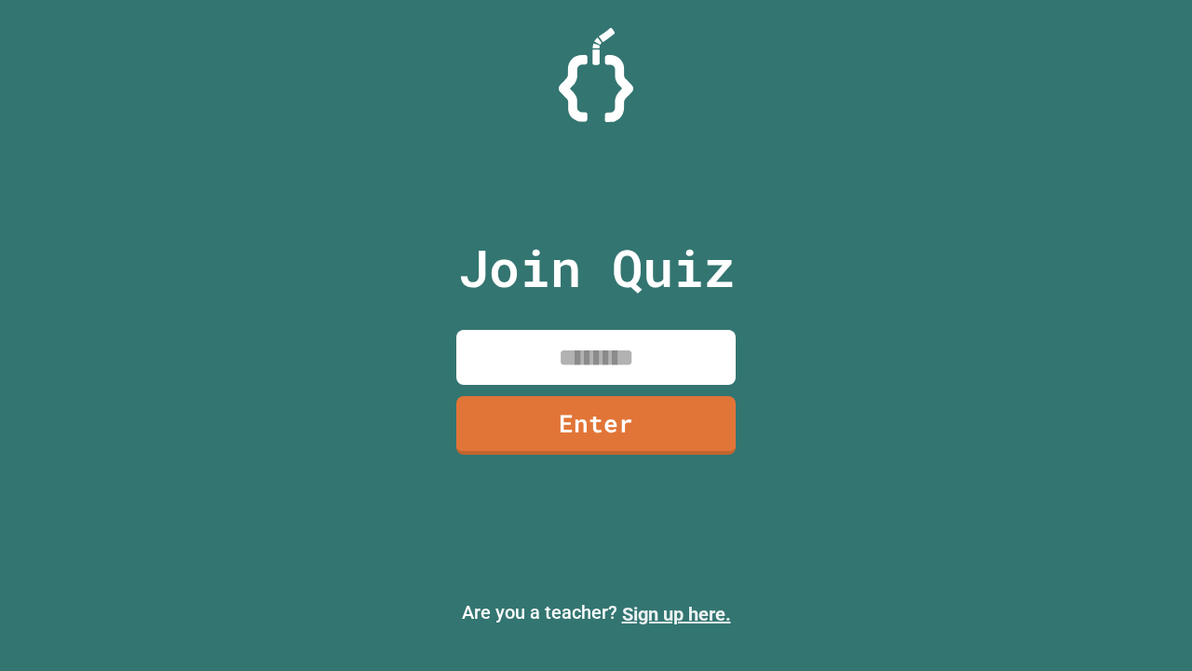
click at [676, 614] on link "Sign up here." at bounding box center [676, 614] width 109 height 22
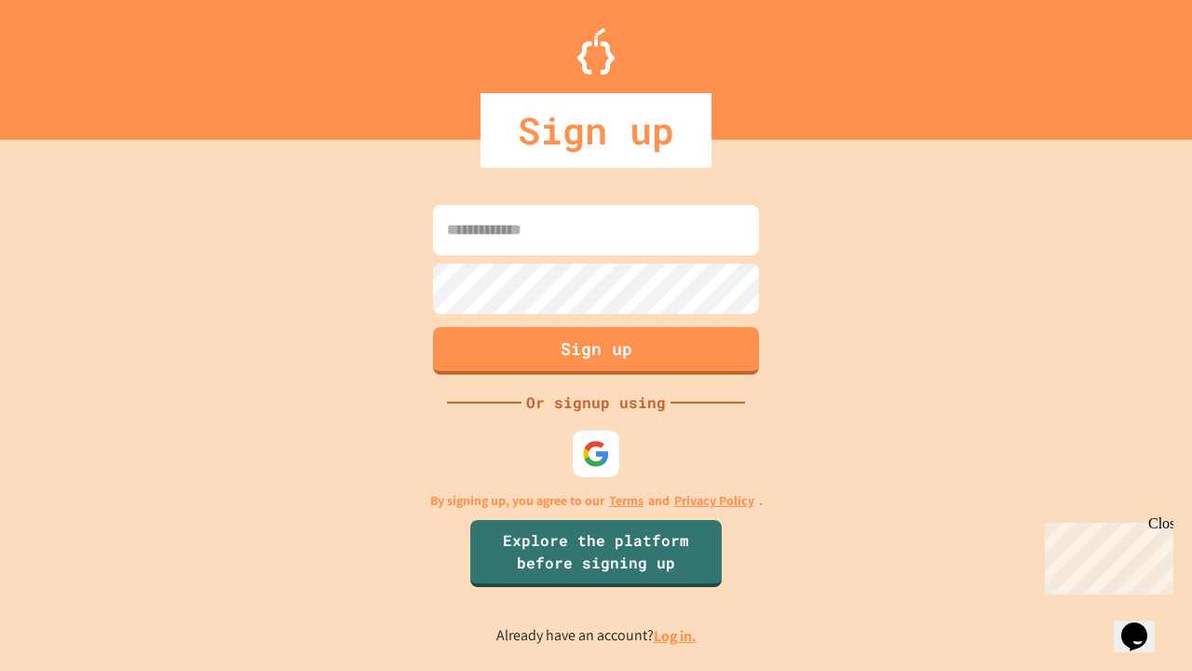
click at [676, 635] on link "Log in." at bounding box center [675, 636] width 43 height 20
